Goal: Navigation & Orientation: Find specific page/section

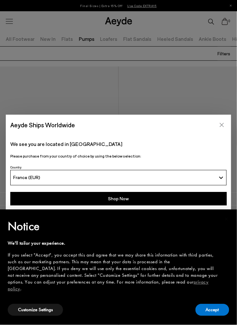
click at [222, 124] on icon "Close" at bounding box center [222, 125] width 4 height 4
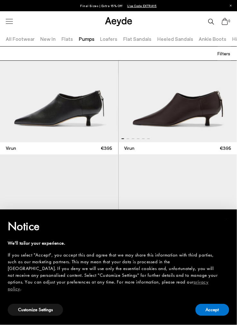
scroll to position [67, 0]
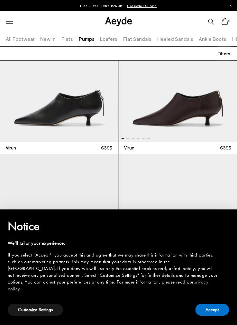
click at [193, 104] on img "1 / 6" at bounding box center [178, 70] width 119 height 143
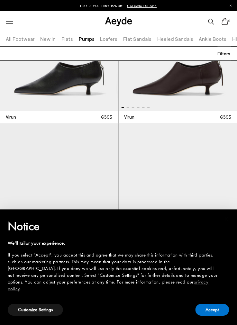
click at [89, 86] on img at bounding box center [59, 39] width 118 height 143
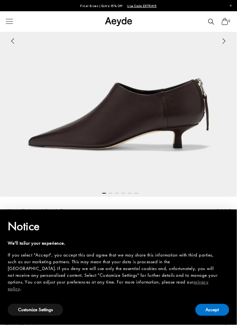
scroll to position [171, 0]
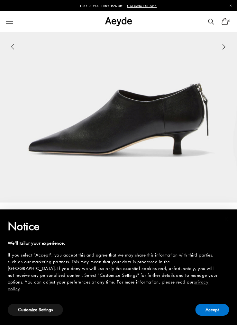
scroll to position [164, 0]
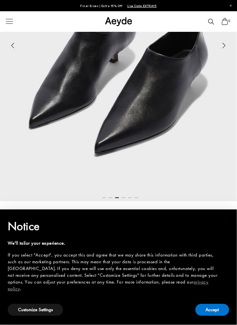
click at [11, 19] on div at bounding box center [10, 21] width 14 height 11
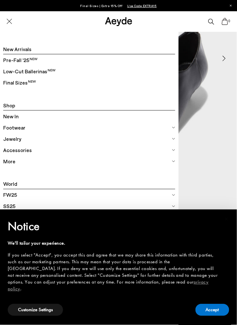
scroll to position [147, 0]
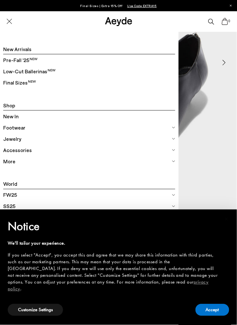
click at [34, 72] on span "Low-Cut Ballerinas" at bounding box center [29, 71] width 52 height 8
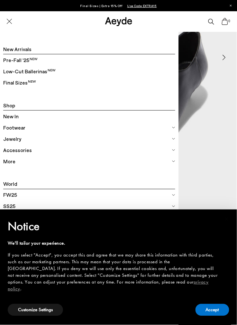
scroll to position [178, 0]
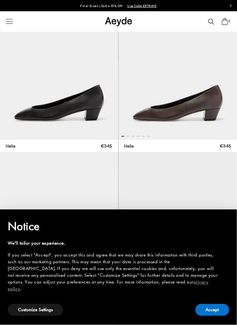
scroll to position [257, 0]
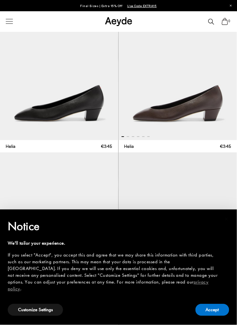
click at [11, 22] on div at bounding box center [10, 21] width 14 height 11
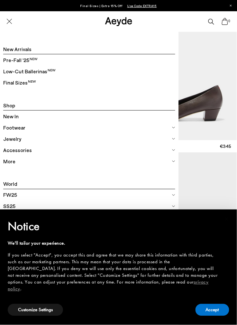
click at [17, 57] on span "Pre-Fall '25" at bounding box center [20, 60] width 34 height 8
